Goal: Navigation & Orientation: Understand site structure

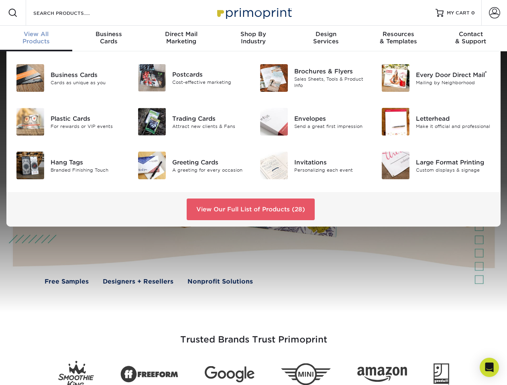
click at [253, 193] on div "View Our Full List of Products (28)" at bounding box center [253, 209] width 494 height 34
click at [13, 13] on span at bounding box center [13, 13] width 10 height 10
click at [494, 13] on span at bounding box center [494, 12] width 11 height 11
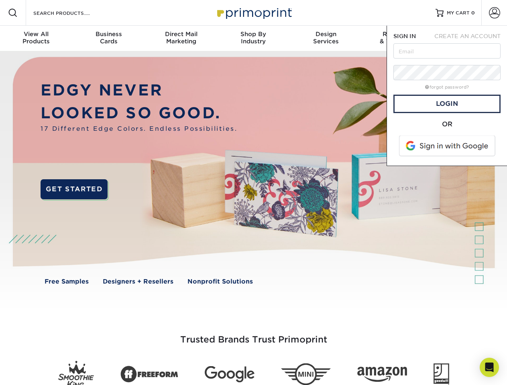
click at [36, 39] on div "View All Products" at bounding box center [36, 37] width 72 height 14
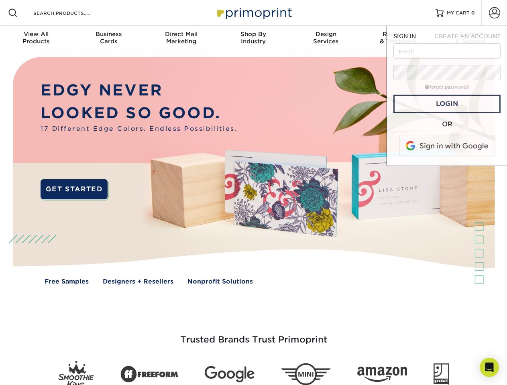
click at [108, 39] on div "Business Cards" at bounding box center [108, 37] width 72 height 14
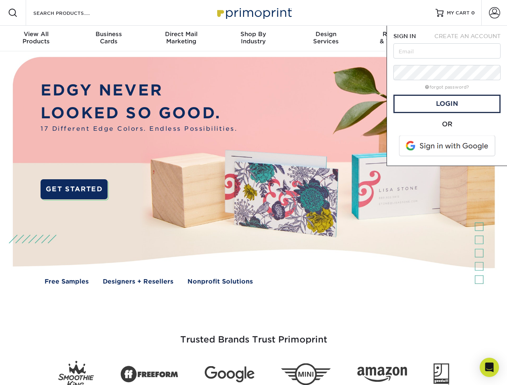
click at [181, 39] on div "Direct Mail Marketing" at bounding box center [181, 37] width 72 height 14
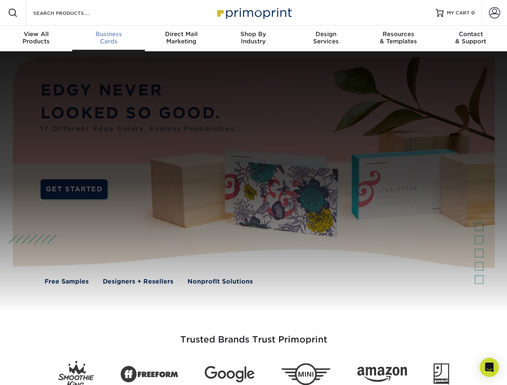
click at [253, 39] on div "Shop By Industry" at bounding box center [253, 37] width 72 height 14
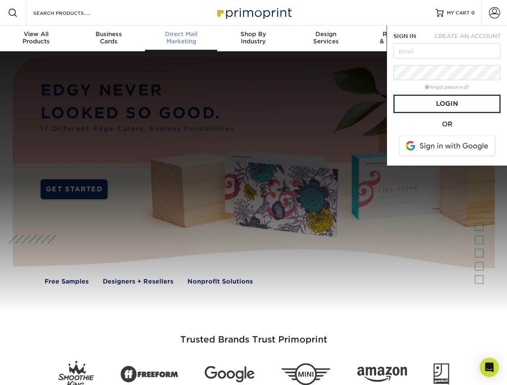
click at [326, 39] on div "Design Services" at bounding box center [326, 37] width 72 height 14
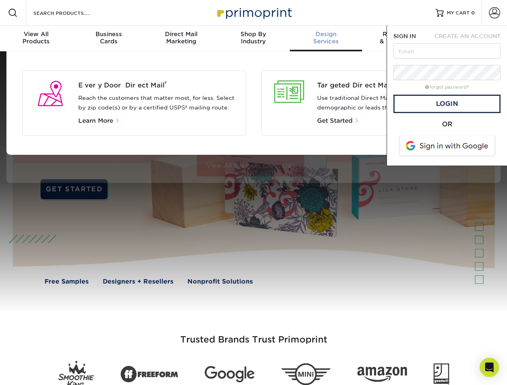
click at [398, 39] on span "SIGN IN" at bounding box center [404, 36] width 22 height 6
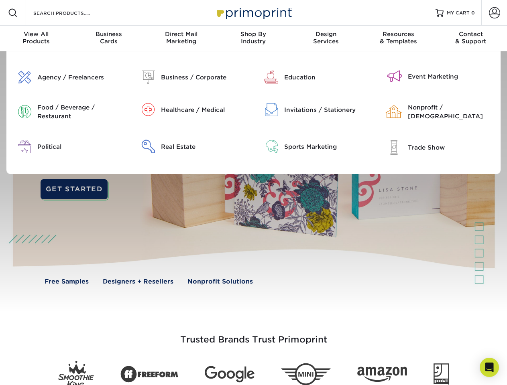
click at [471, 39] on div "Contact & Support" at bounding box center [470, 37] width 72 height 14
